Goal: Task Accomplishment & Management: Manage account settings

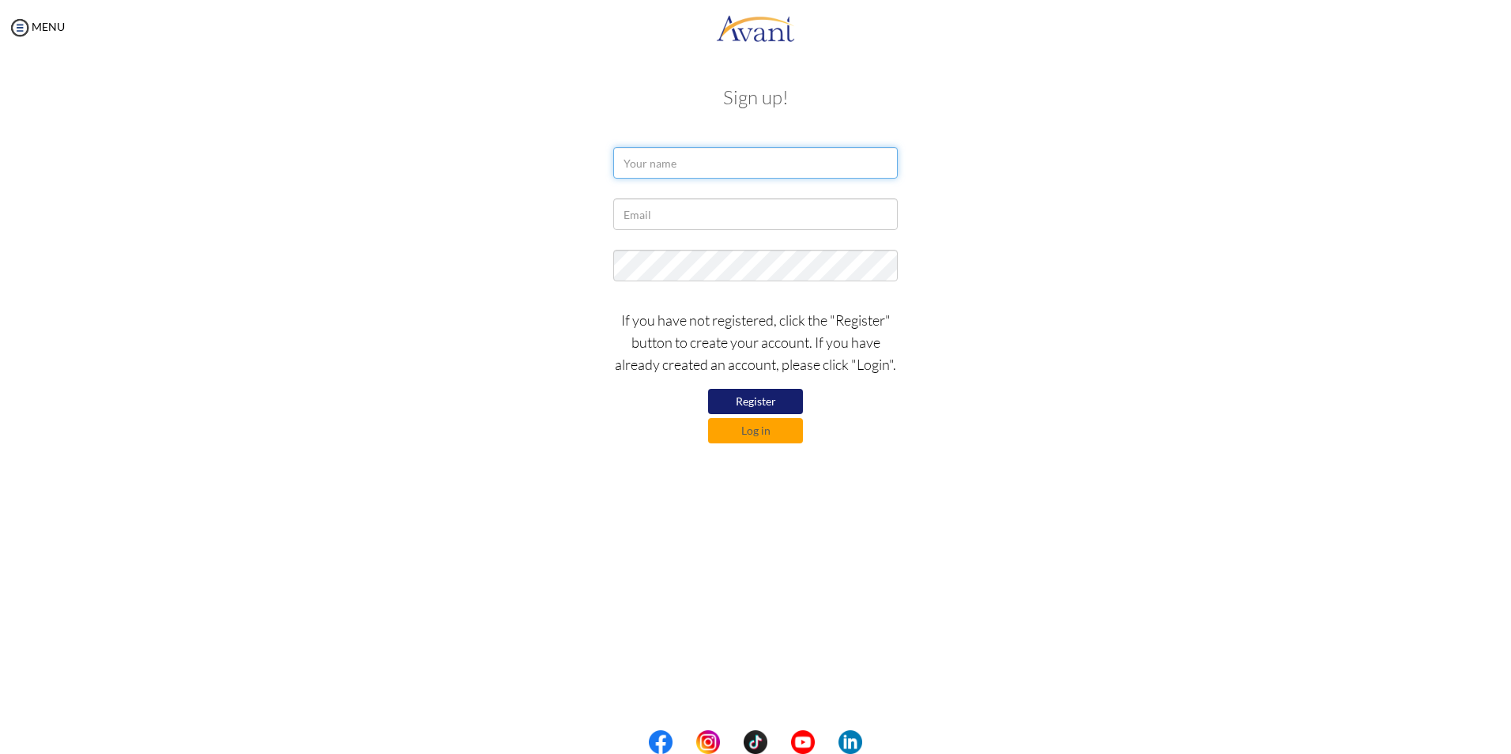
click at [680, 165] on input "text" at bounding box center [755, 163] width 285 height 32
type input "E"
type input "[EMAIL_ADDRESS][DOMAIN_NAME]"
drag, startPoint x: 761, startPoint y: 165, endPoint x: 592, endPoint y: 153, distance: 169.6
click at [592, 153] on div "[EMAIL_ADDRESS][DOMAIN_NAME]" at bounding box center [755, 167] width 925 height 40
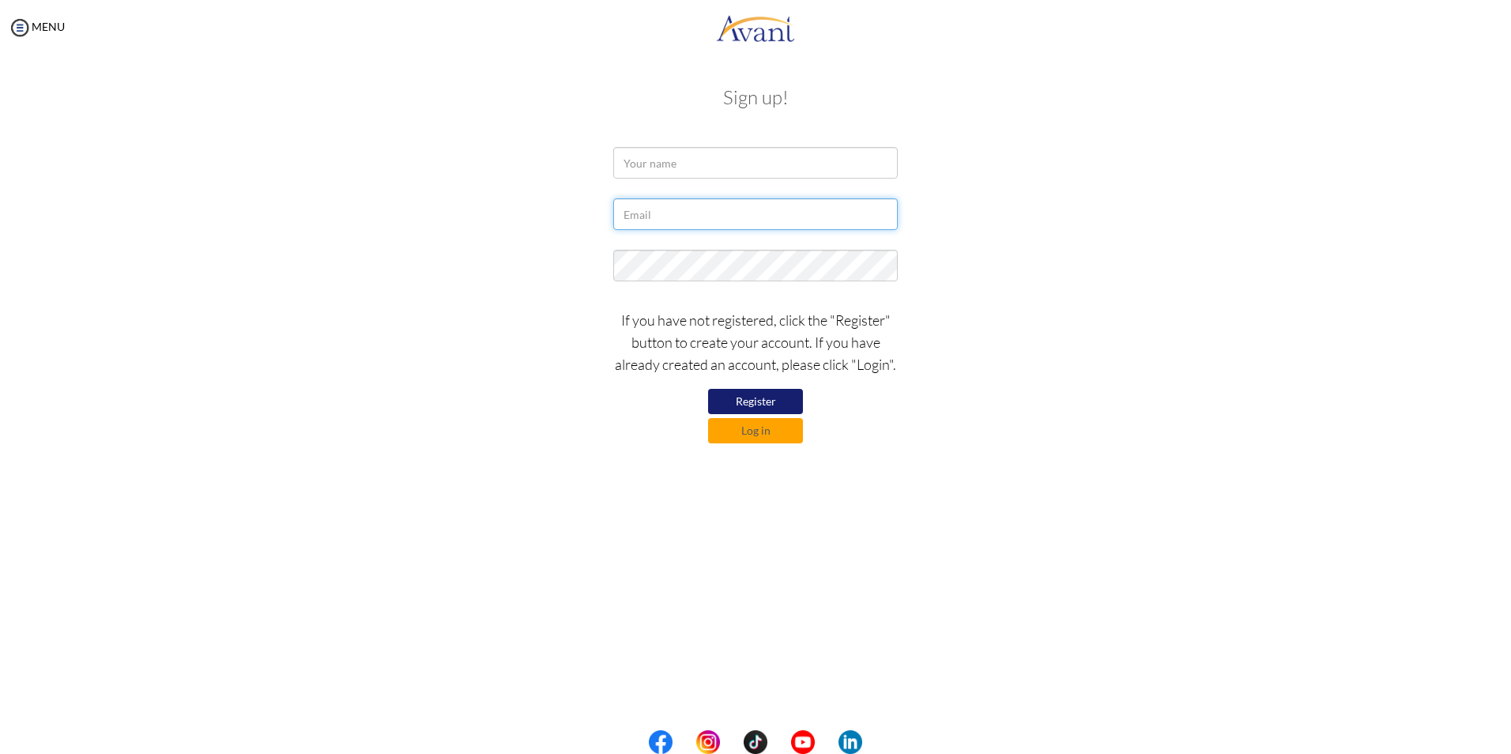
paste input "[EMAIL_ADDRESS][DOMAIN_NAME]"
click at [637, 219] on input "[EMAIL_ADDRESS][DOMAIN_NAME]" at bounding box center [755, 214] width 285 height 32
type input "[EMAIL_ADDRESS][DOMAIN_NAME]"
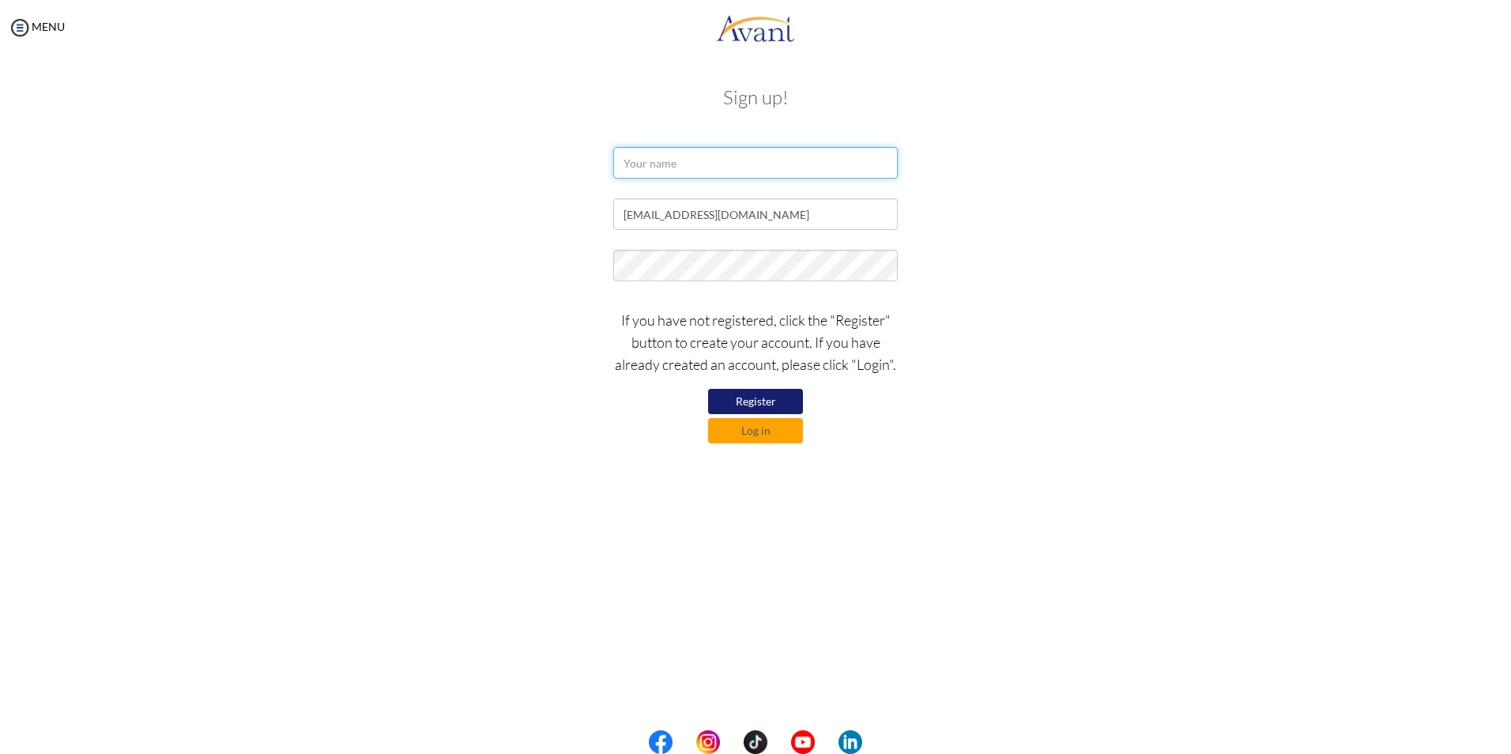
click at [650, 161] on input "text" at bounding box center [755, 163] width 285 height 32
click at [764, 427] on button "Log in" at bounding box center [755, 430] width 95 height 25
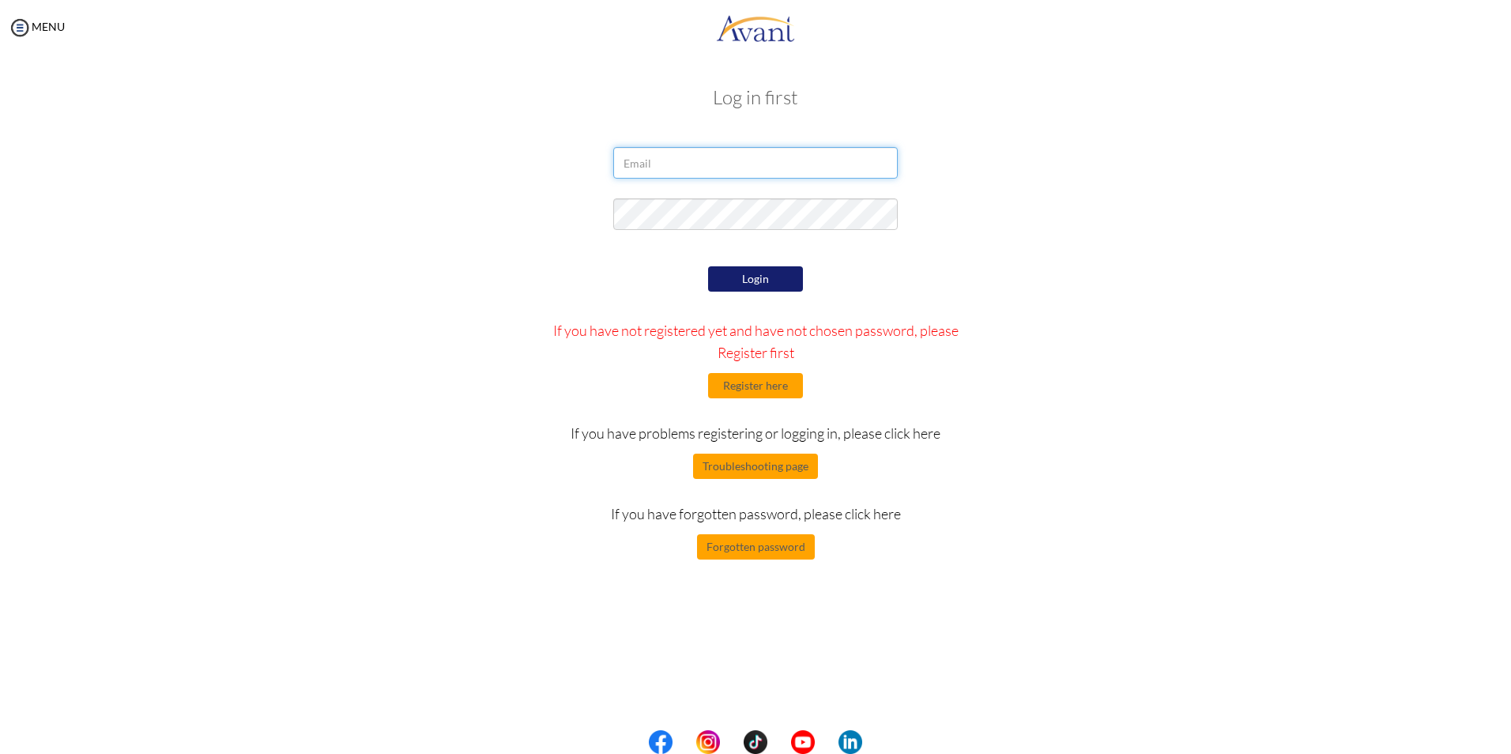
click at [665, 168] on input "email" at bounding box center [755, 163] width 285 height 32
type input "[EMAIL_ADDRESS][DOMAIN_NAME]"
click at [756, 283] on button "Login" at bounding box center [755, 278] width 95 height 25
click at [754, 551] on button "Forgotten password" at bounding box center [756, 546] width 118 height 25
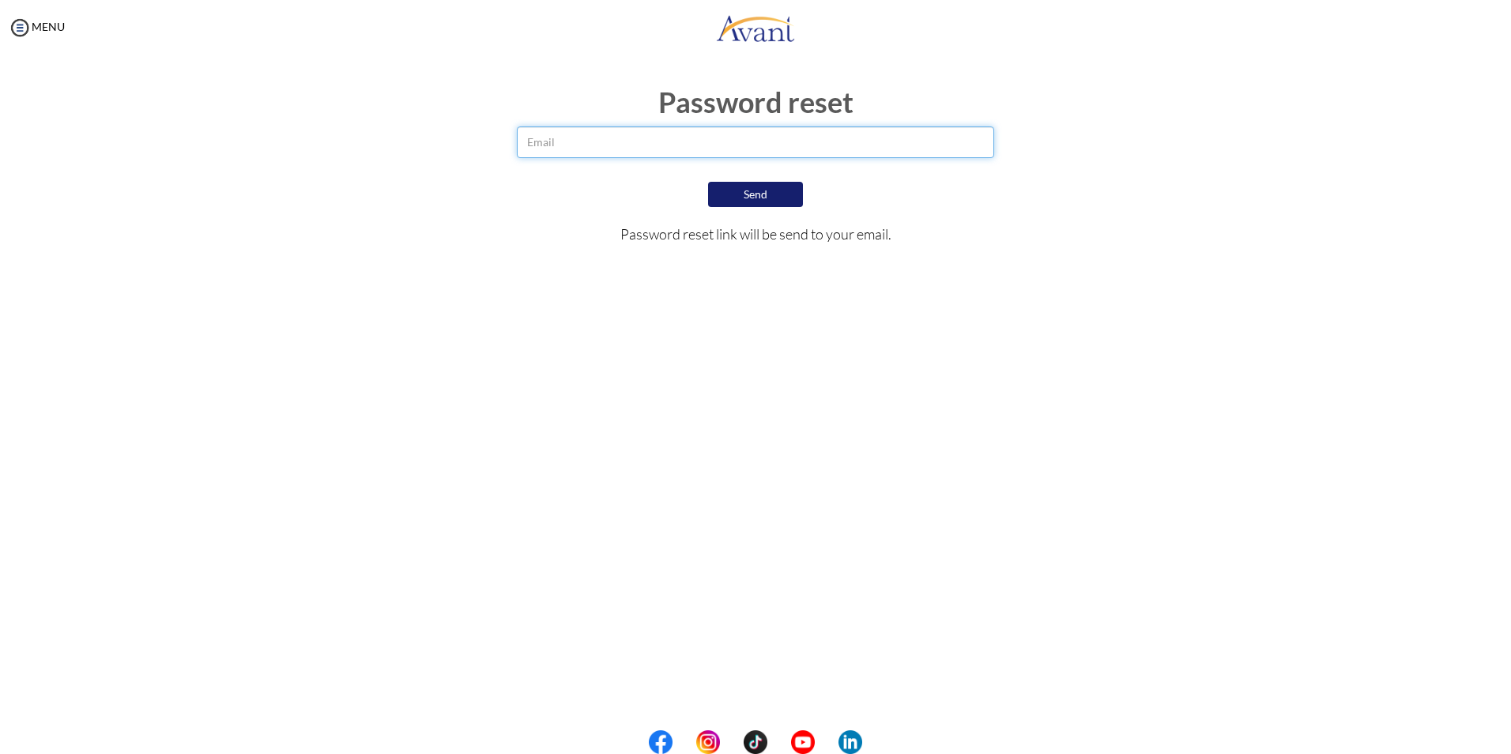
click at [568, 148] on input "email" at bounding box center [755, 142] width 477 height 32
type input "[EMAIL_ADDRESS][DOMAIN_NAME]"
click at [756, 194] on button "Send" at bounding box center [755, 194] width 95 height 25
